Goal: Information Seeking & Learning: Obtain resource

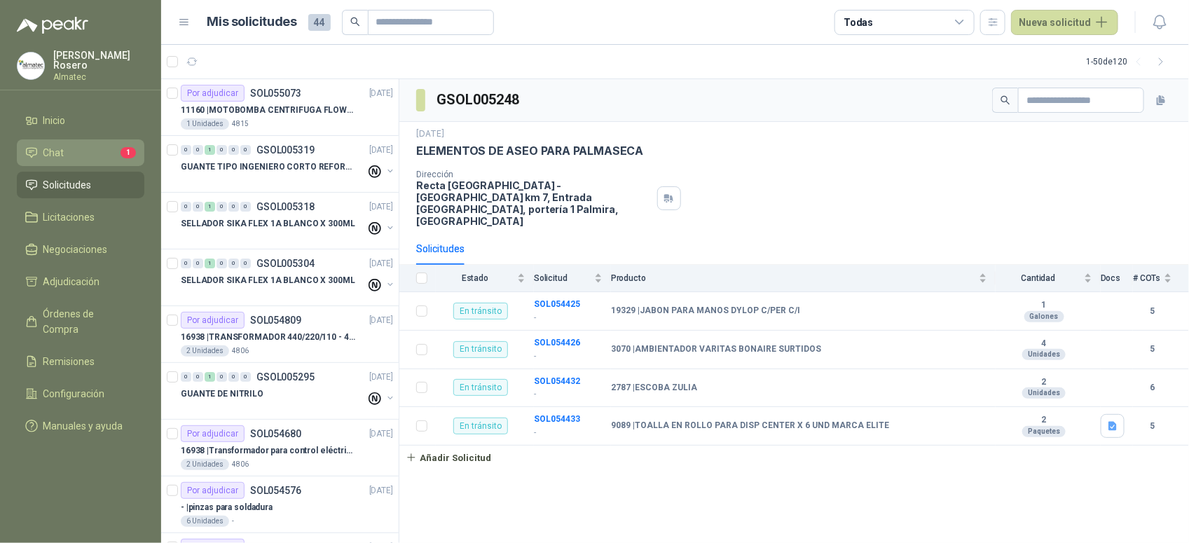
click at [93, 153] on li "Chat 1" at bounding box center [80, 152] width 111 height 15
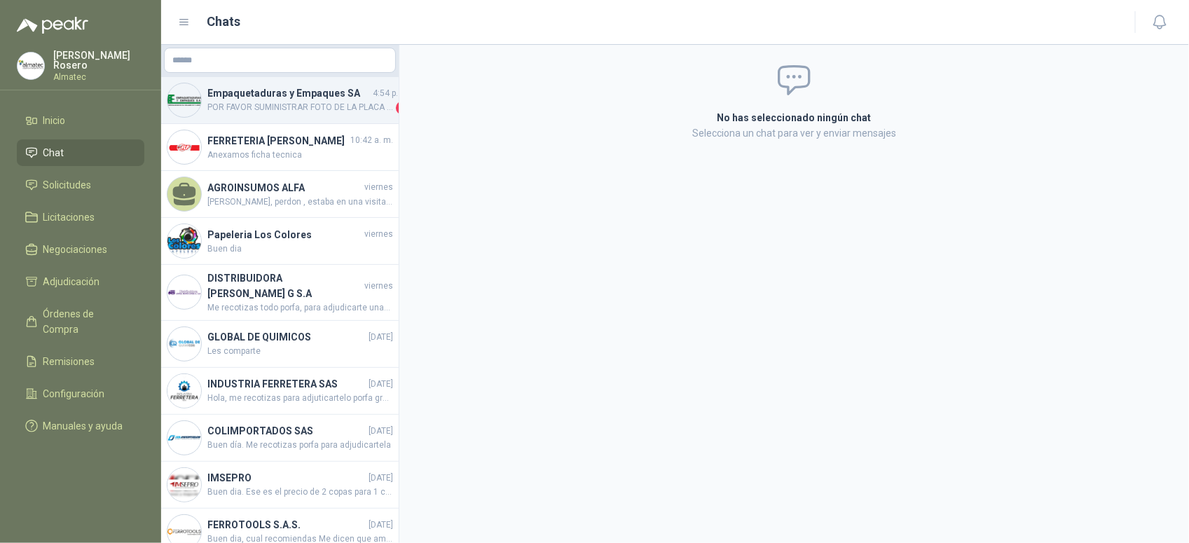
click at [237, 105] on span "POR FAVOR SUMINISTRAR FOTO DE LA PLACA O INFORMACION TECNICA DEL EQUIPO" at bounding box center [300, 108] width 186 height 14
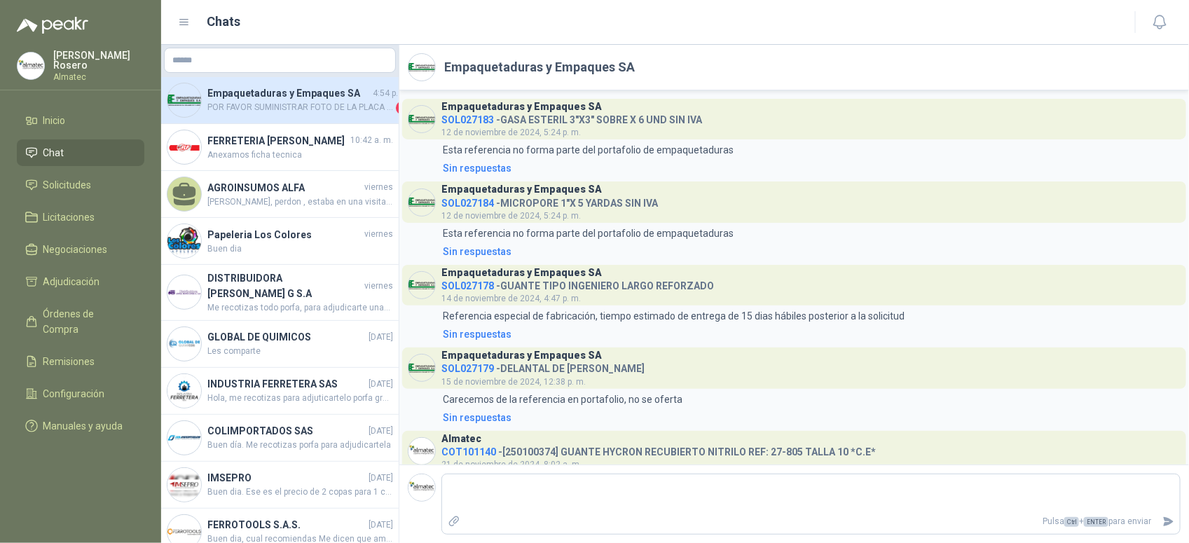
scroll to position [1859, 0]
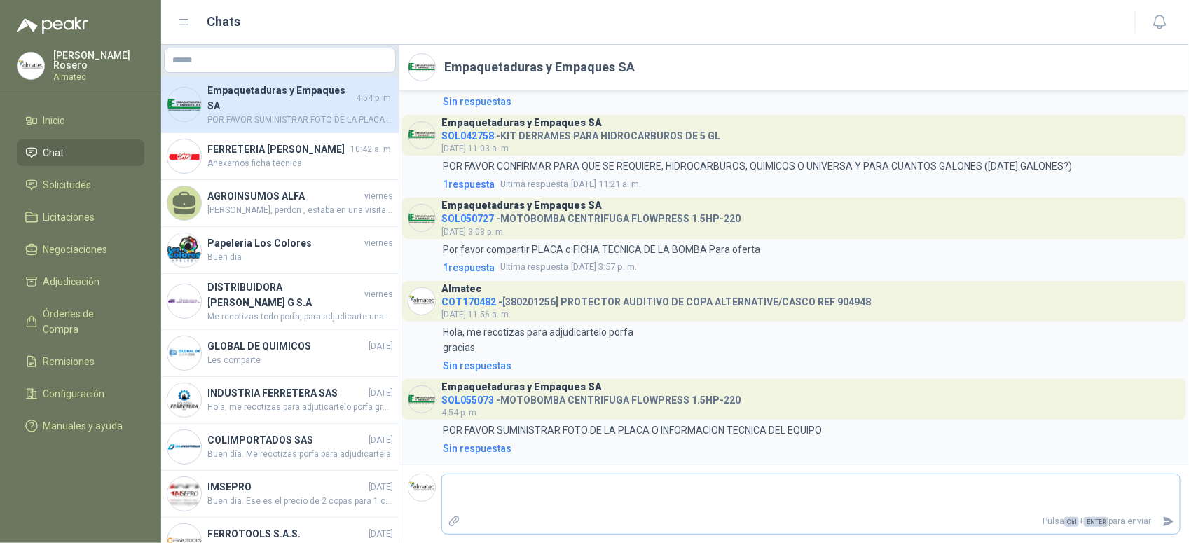
click at [454, 526] on icon "Adjuntar archivos" at bounding box center [454, 521] width 13 height 13
click at [0, 0] on input "file" at bounding box center [0, 0] width 0 height 0
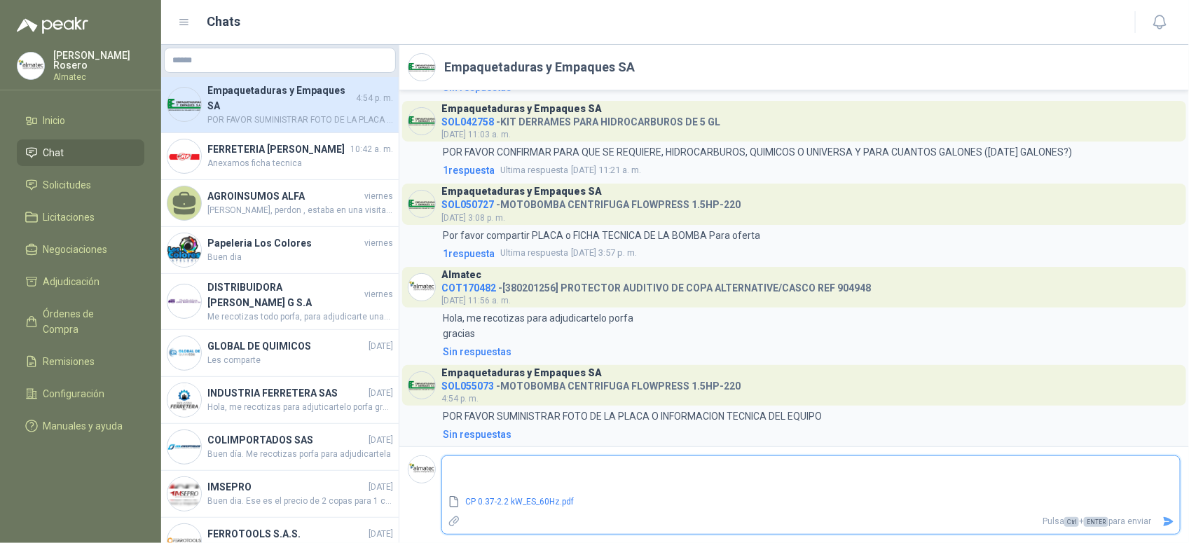
click at [1158, 515] on button "Enviar" at bounding box center [1168, 521] width 23 height 25
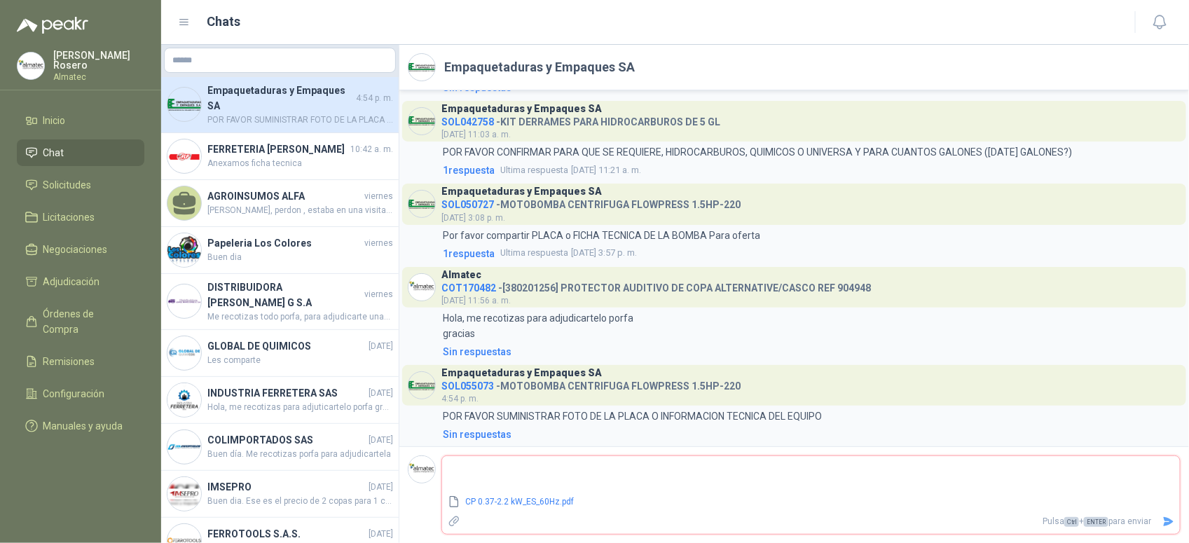
click at [1167, 521] on icon "Enviar" at bounding box center [1169, 522] width 12 height 12
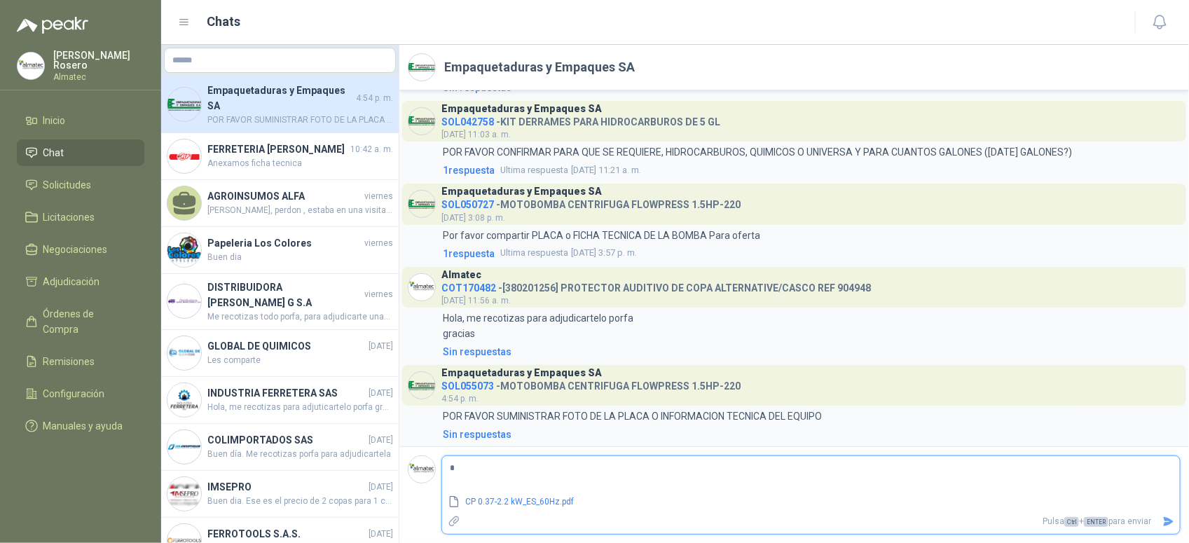
type textarea "**"
type textarea "****"
click at [1170, 520] on icon "Enviar" at bounding box center [1169, 521] width 10 height 9
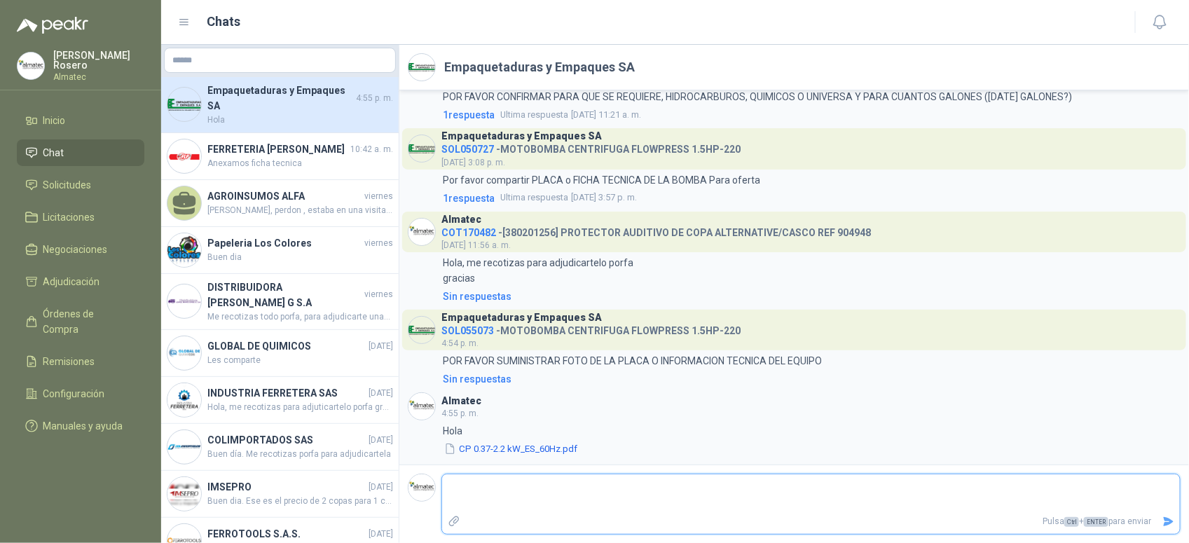
scroll to position [1929, 0]
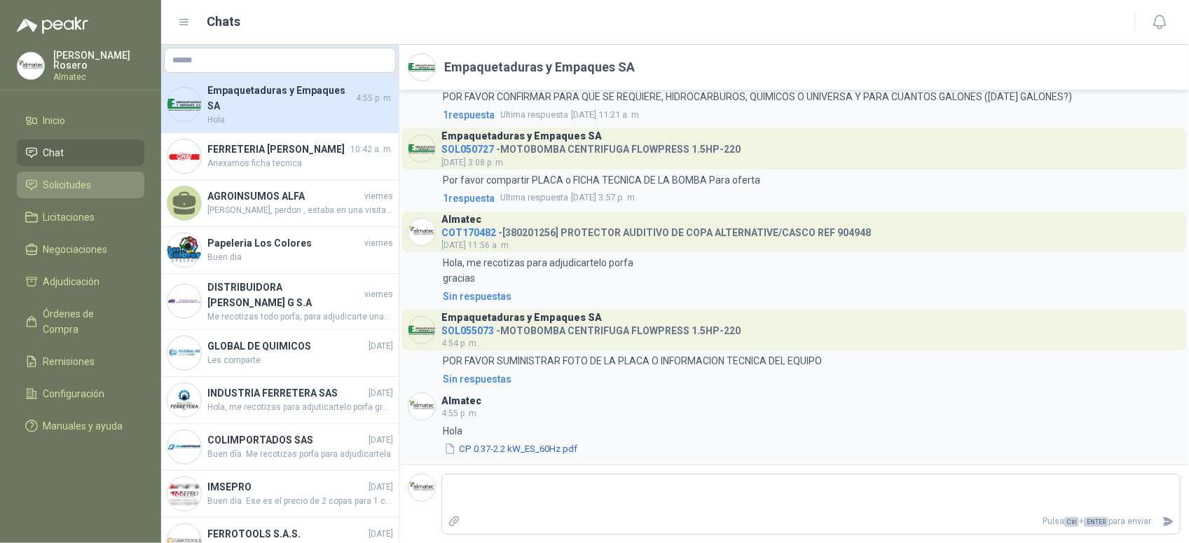
click at [95, 183] on li "Solicitudes" at bounding box center [80, 184] width 111 height 15
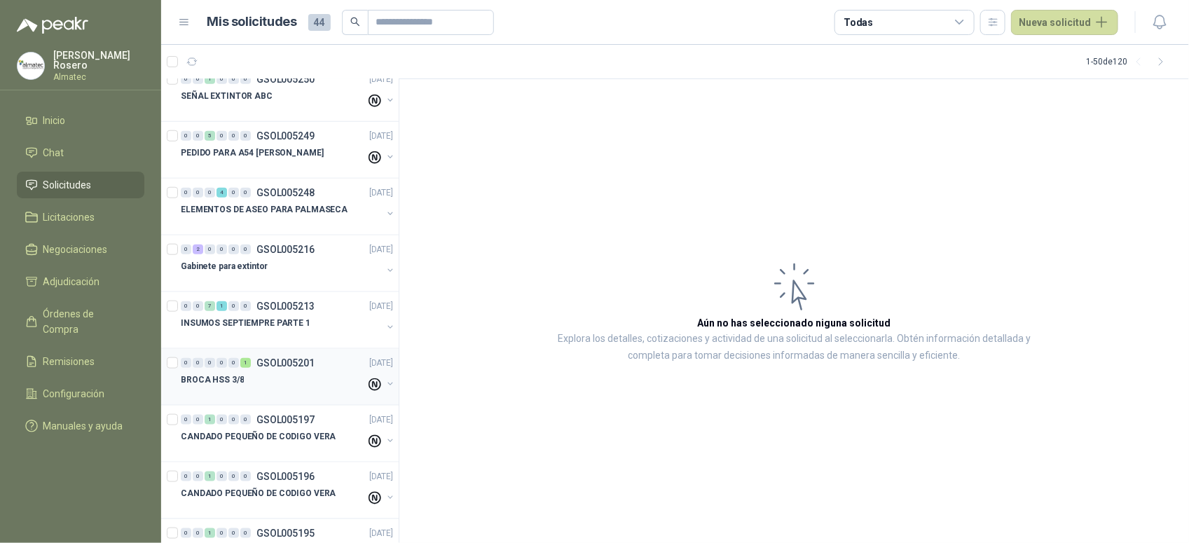
scroll to position [613, 0]
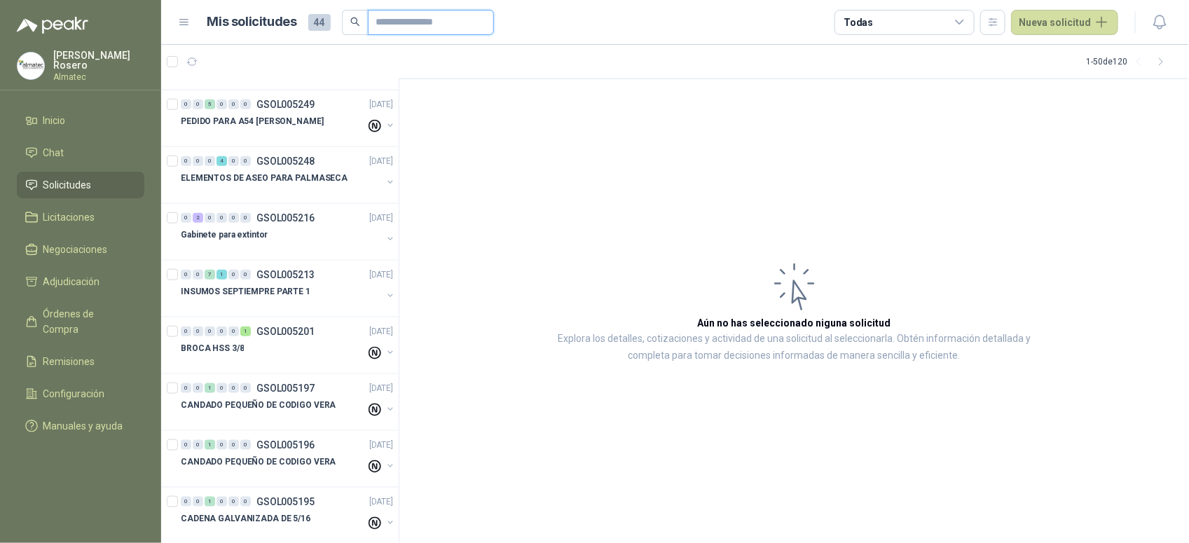
click at [399, 25] on input "text" at bounding box center [425, 23] width 98 height 24
type input "*****"
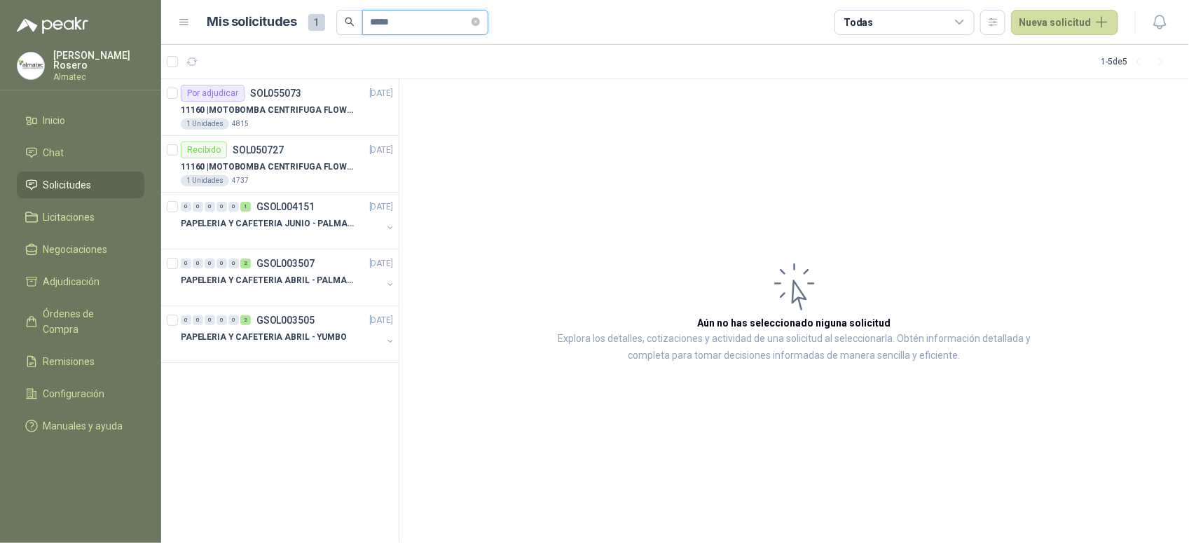
scroll to position [0, 0]
click at [307, 102] on div "11160 | MOTOBOMBA CENTRIFUGA FLOWPRESS 1.5HP-220" at bounding box center [287, 110] width 212 height 17
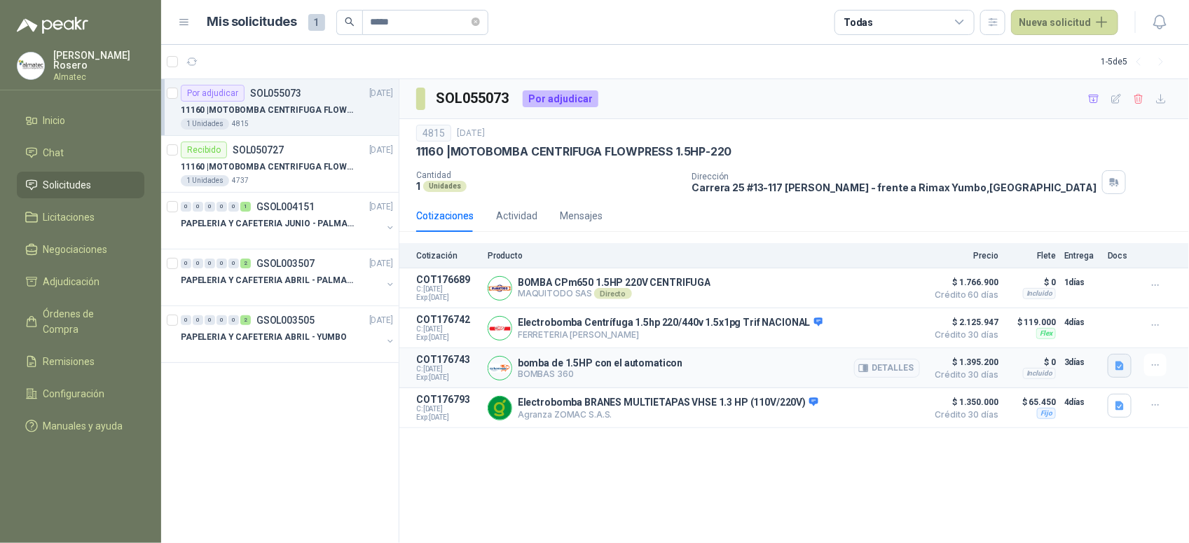
click at [1118, 371] on icon "button" at bounding box center [1120, 366] width 8 height 9
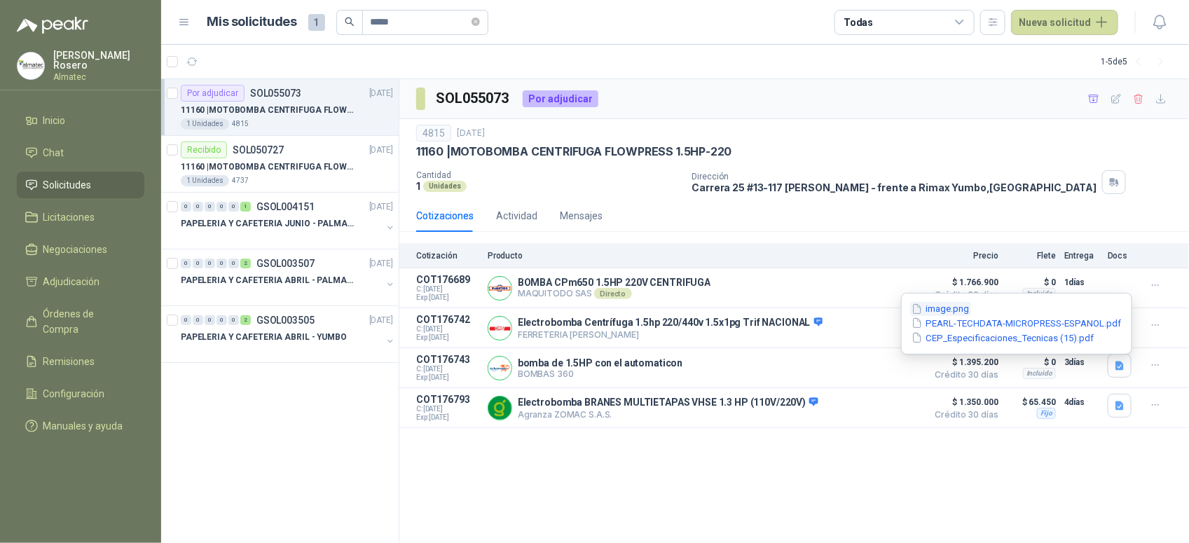
click at [951, 306] on button "image.png" at bounding box center [940, 309] width 61 height 15
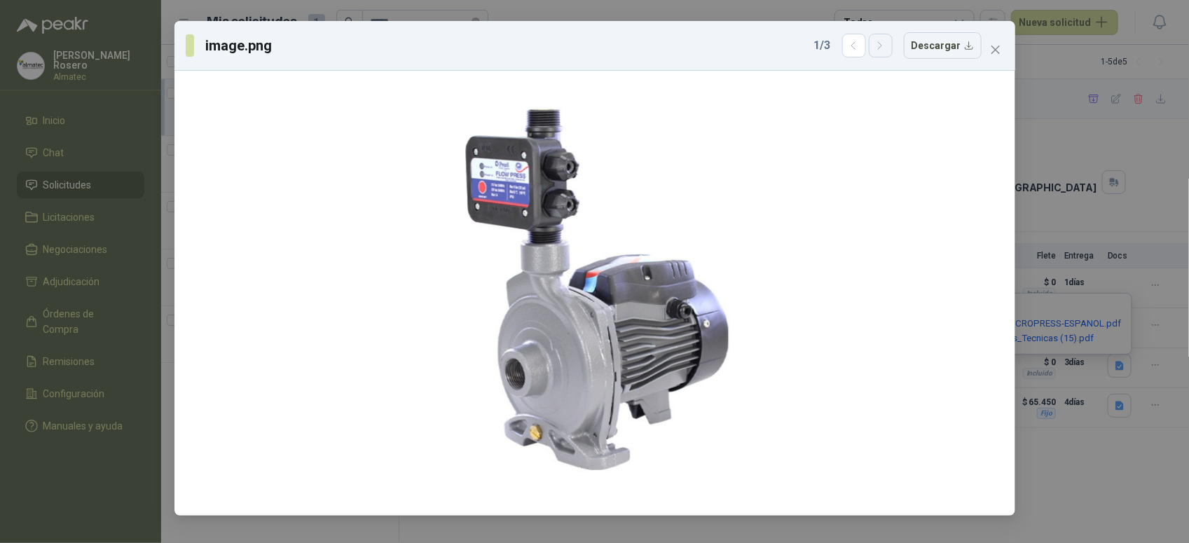
click at [878, 50] on icon "button" at bounding box center [881, 46] width 12 height 12
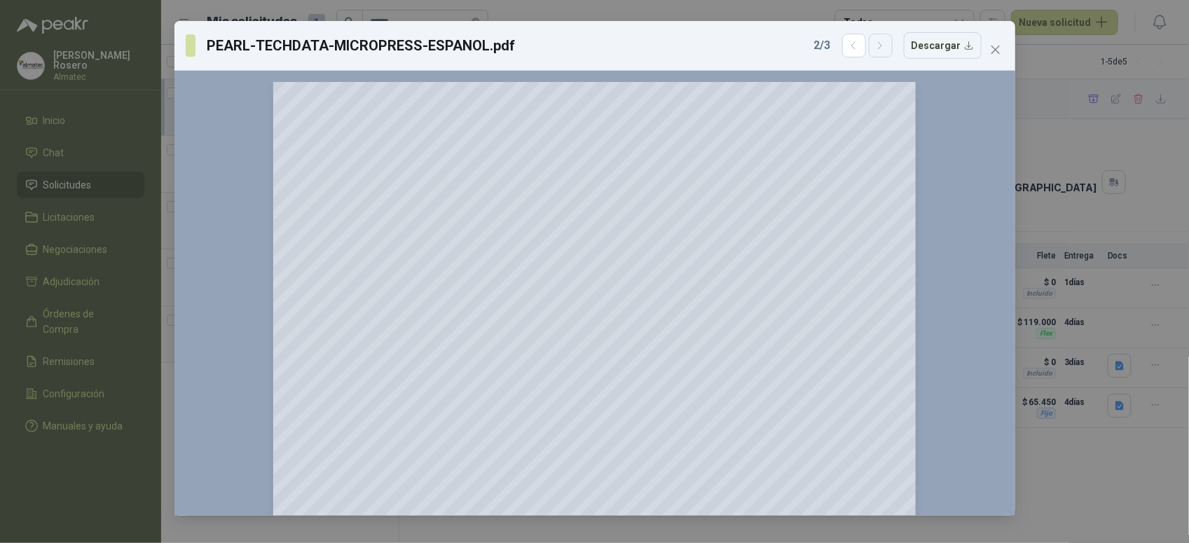
click at [878, 50] on icon "button" at bounding box center [881, 46] width 12 height 12
click at [962, 53] on button "Descargar" at bounding box center [943, 45] width 78 height 27
click at [1144, 193] on div "CEP_Especificaciones_Tecnicas (15).pdf 3 / 3 Descargar 150 %" at bounding box center [594, 271] width 1189 height 543
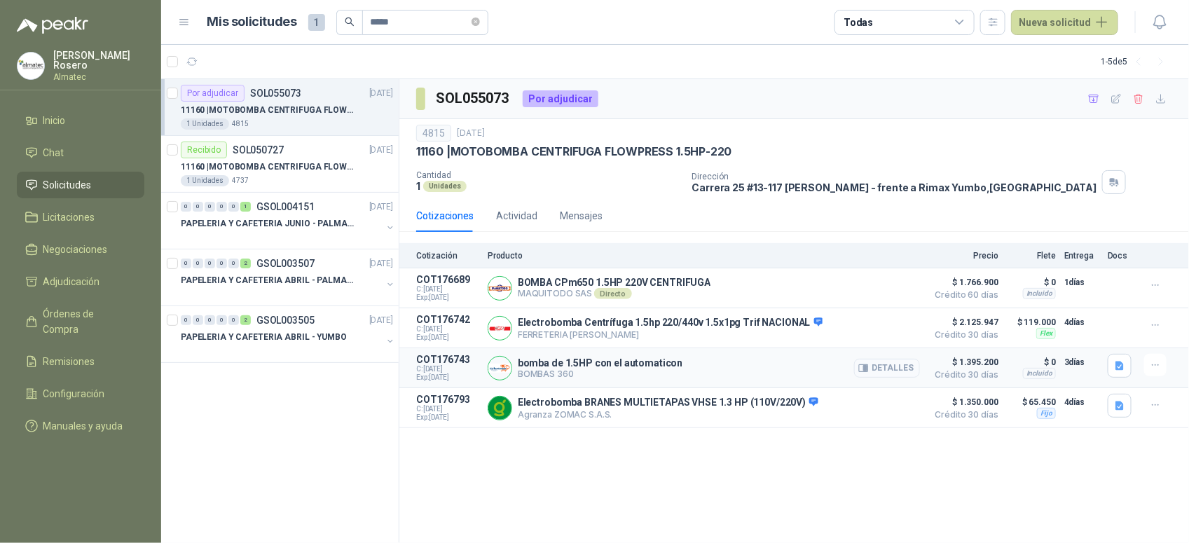
click at [906, 369] on button "Detalles" at bounding box center [887, 368] width 66 height 19
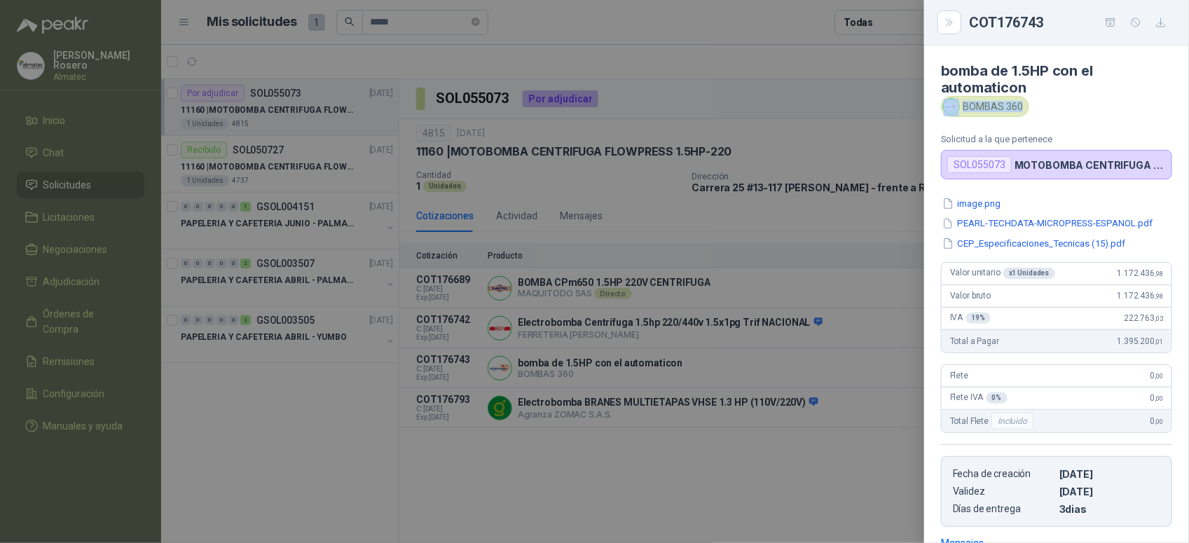
drag, startPoint x: 1017, startPoint y: 106, endPoint x: 957, endPoint y: 103, distance: 60.3
click at [957, 103] on div "BOMBAS 360" at bounding box center [985, 106] width 88 height 21
copy div "BOMBAS 360"
drag, startPoint x: 761, startPoint y: 465, endPoint x: 777, endPoint y: 456, distance: 17.9
click at [762, 464] on div at bounding box center [594, 271] width 1189 height 543
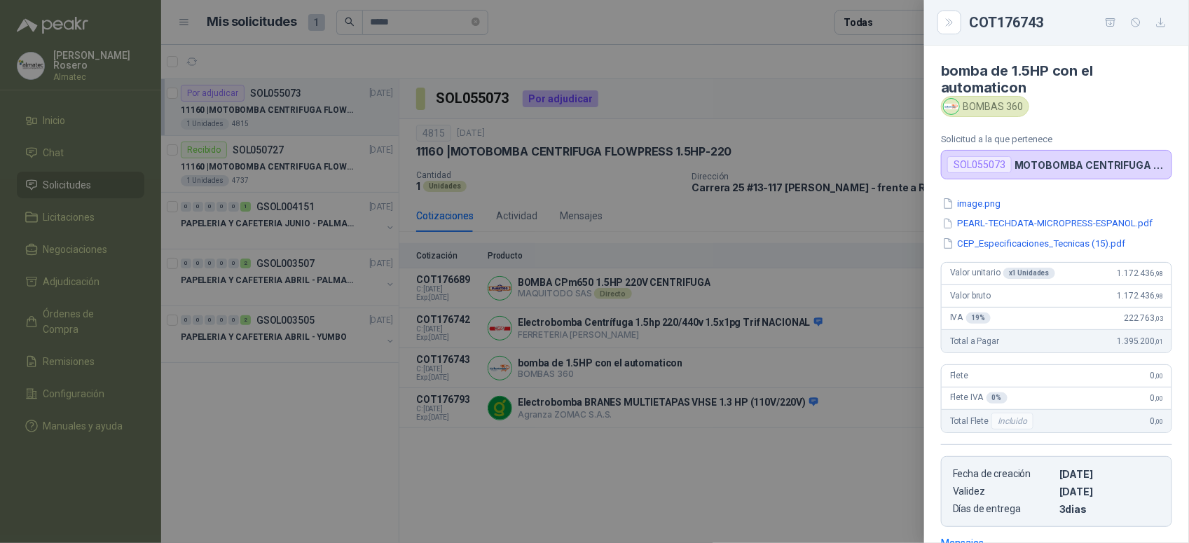
scroll to position [221, 0]
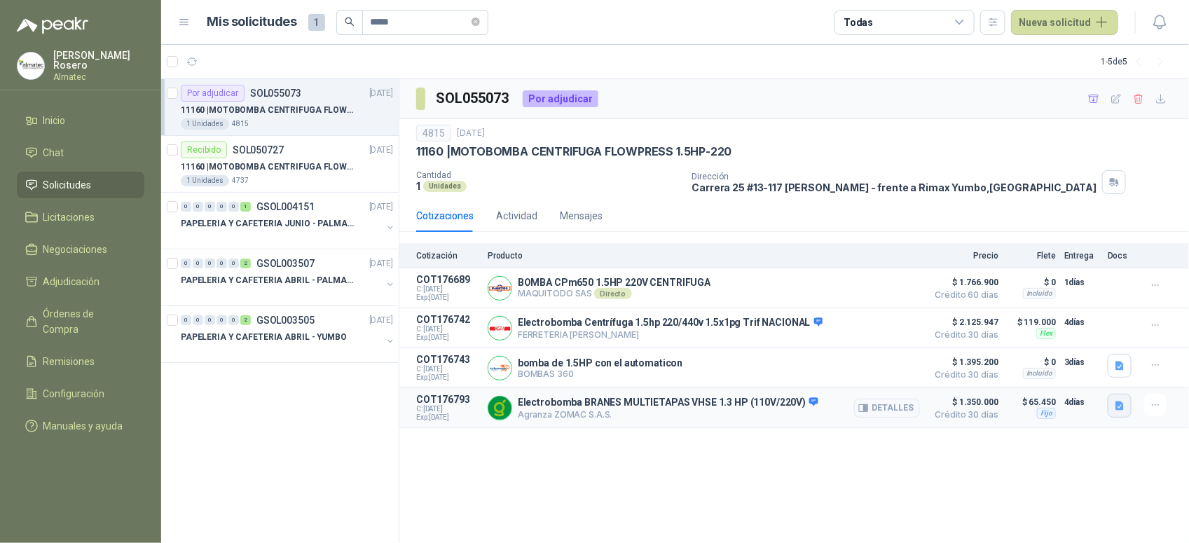
click at [1130, 411] on button "button" at bounding box center [1120, 406] width 24 height 24
click at [1095, 378] on button "VHSE-2-6-13-1-HF-1.pdf" at bounding box center [1066, 379] width 114 height 15
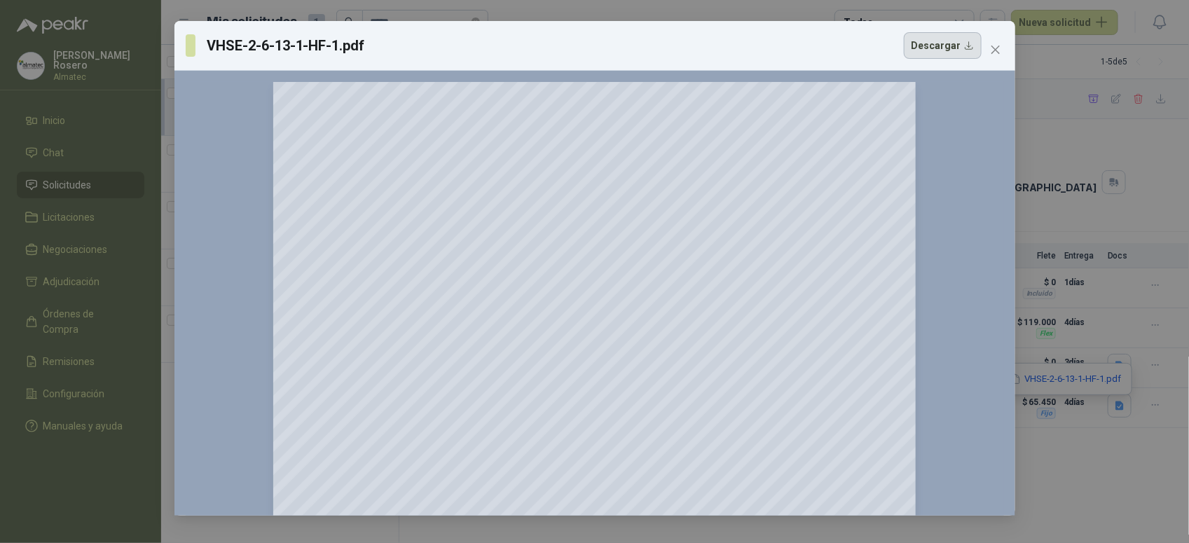
click at [943, 46] on button "Descargar" at bounding box center [943, 45] width 78 height 27
click at [1111, 450] on div "VHSE-2-6-13-1-HF-1.pdf Descargar 150 %" at bounding box center [594, 271] width 1189 height 543
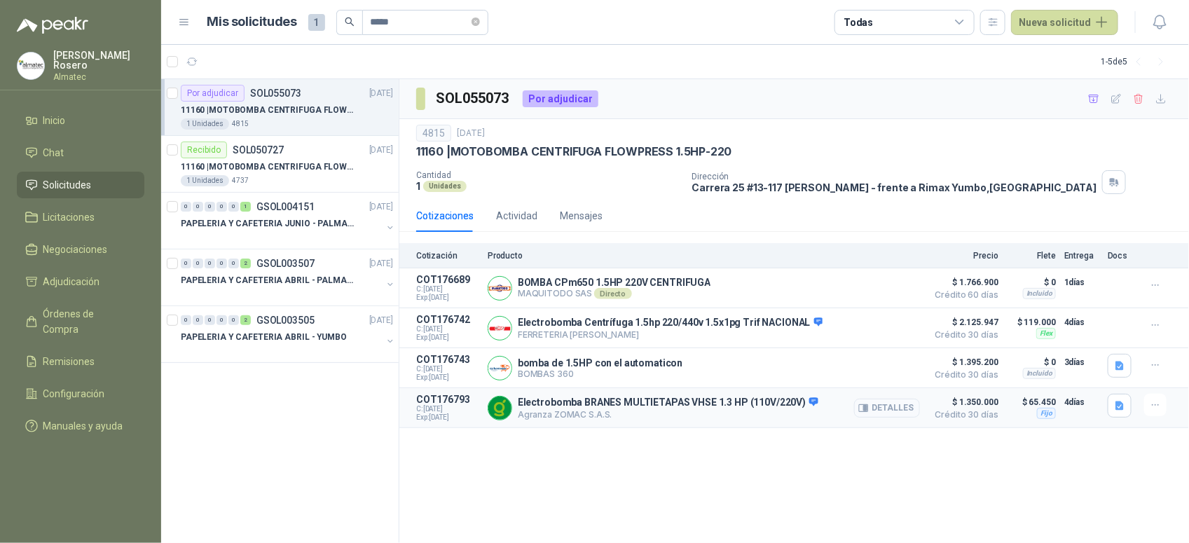
click at [876, 409] on button "Detalles" at bounding box center [887, 408] width 66 height 19
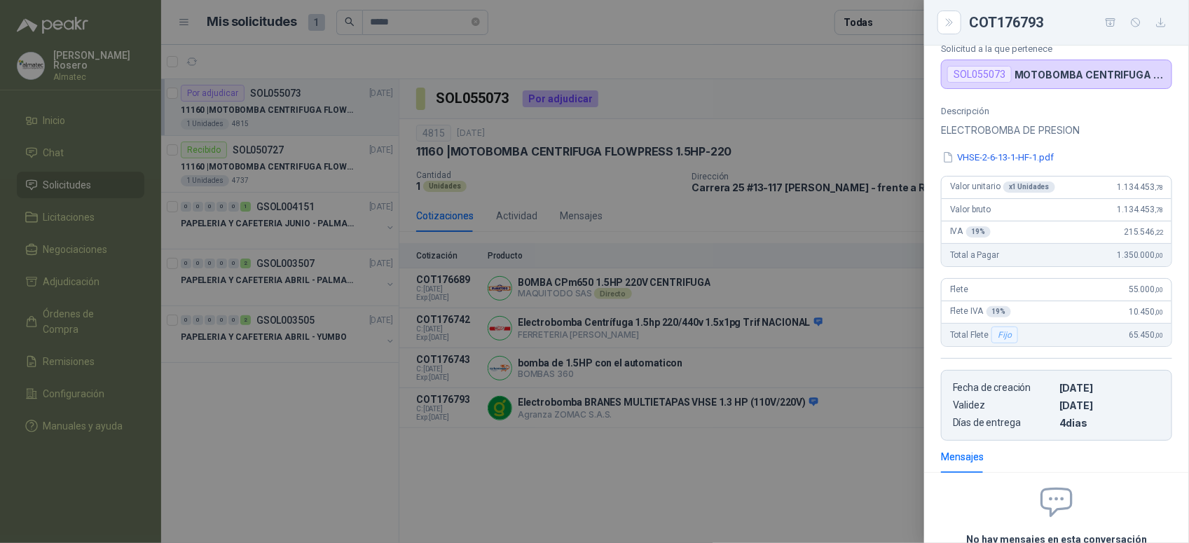
scroll to position [0, 0]
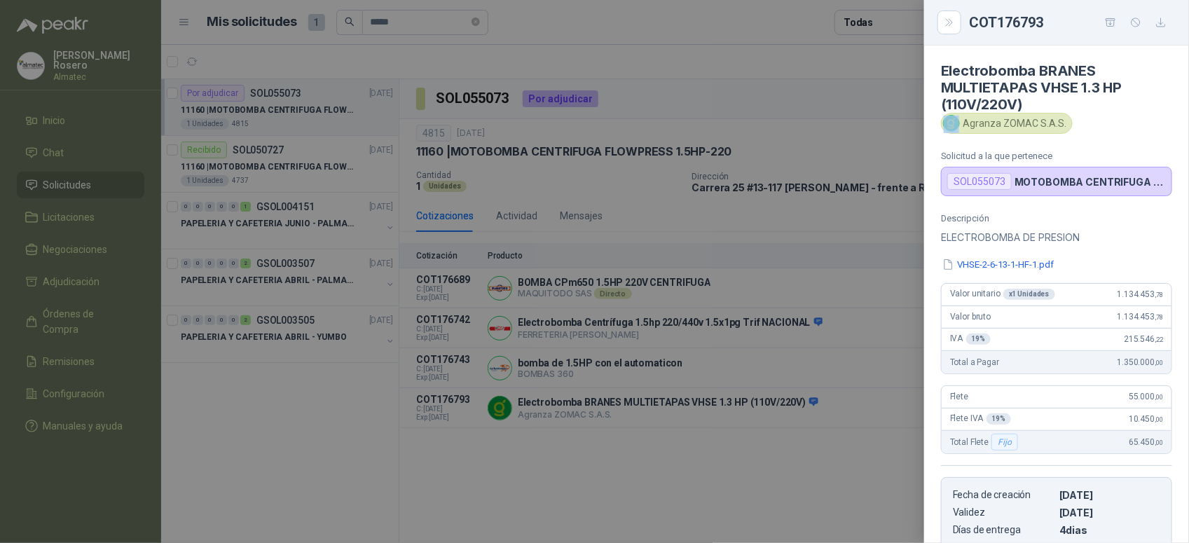
drag, startPoint x: 966, startPoint y: 126, endPoint x: 1076, endPoint y: 126, distance: 110.7
click at [1076, 126] on div "Agranza ZOMAC S.A.S." at bounding box center [1056, 123] width 231 height 21
copy img
click at [691, 212] on div at bounding box center [594, 271] width 1189 height 543
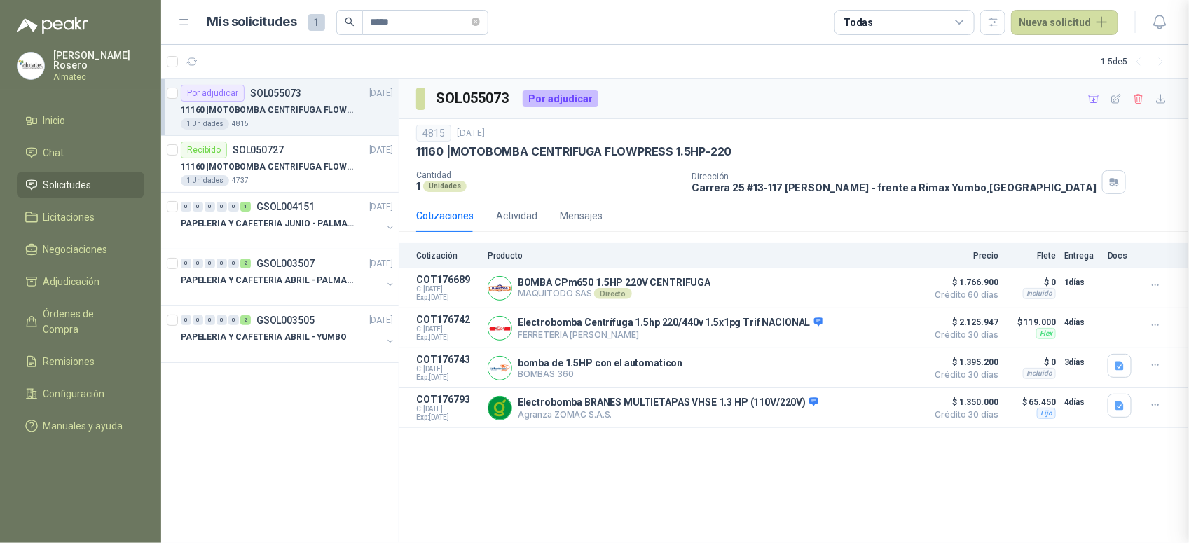
scroll to position [242, 0]
